Goal: Information Seeking & Learning: Learn about a topic

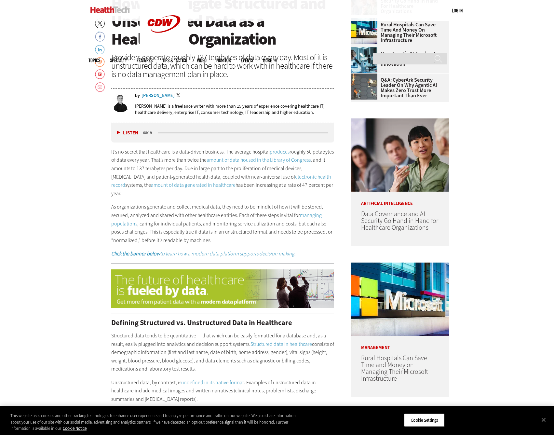
scroll to position [293, 0]
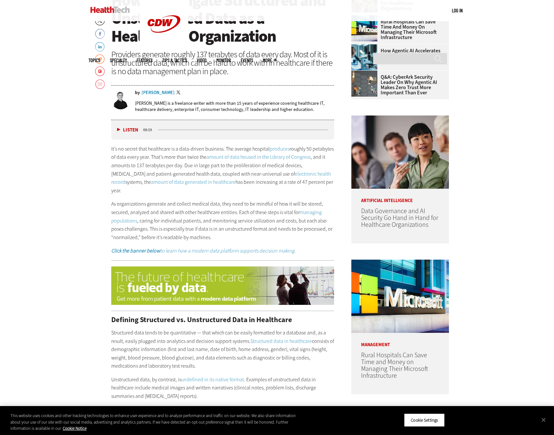
click at [269, 200] on p "As organizations generate and collect medical data, they need to be mindful of …" at bounding box center [222, 221] width 223 height 42
click at [278, 149] on link "produces" at bounding box center [280, 149] width 20 height 7
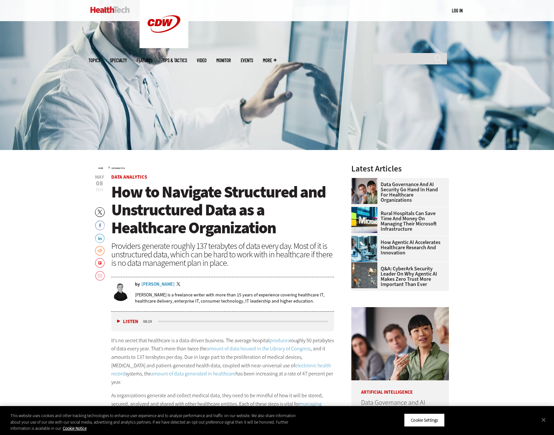
scroll to position [98, 0]
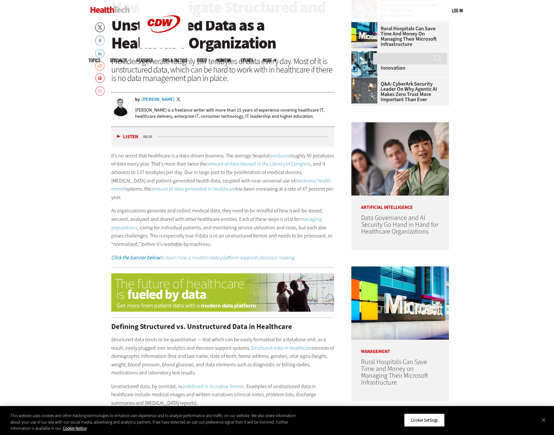
scroll to position [521, 0]
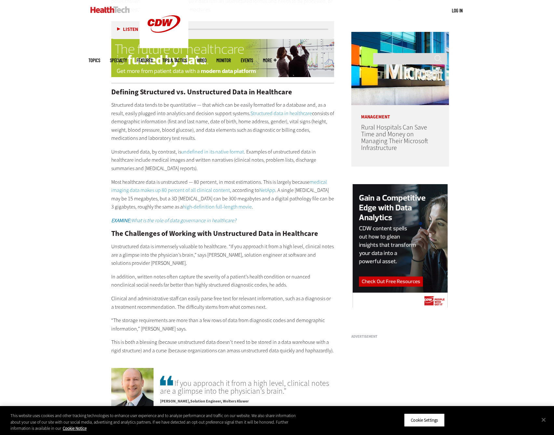
click at [231, 148] on link "undefined in its native format" at bounding box center [212, 151] width 63 height 7
click at [223, 158] on p "Unstructured data, by contrast, is undefined in its native format . Examples of…" at bounding box center [222, 160] width 223 height 25
